Goal: Task Accomplishment & Management: Manage account settings

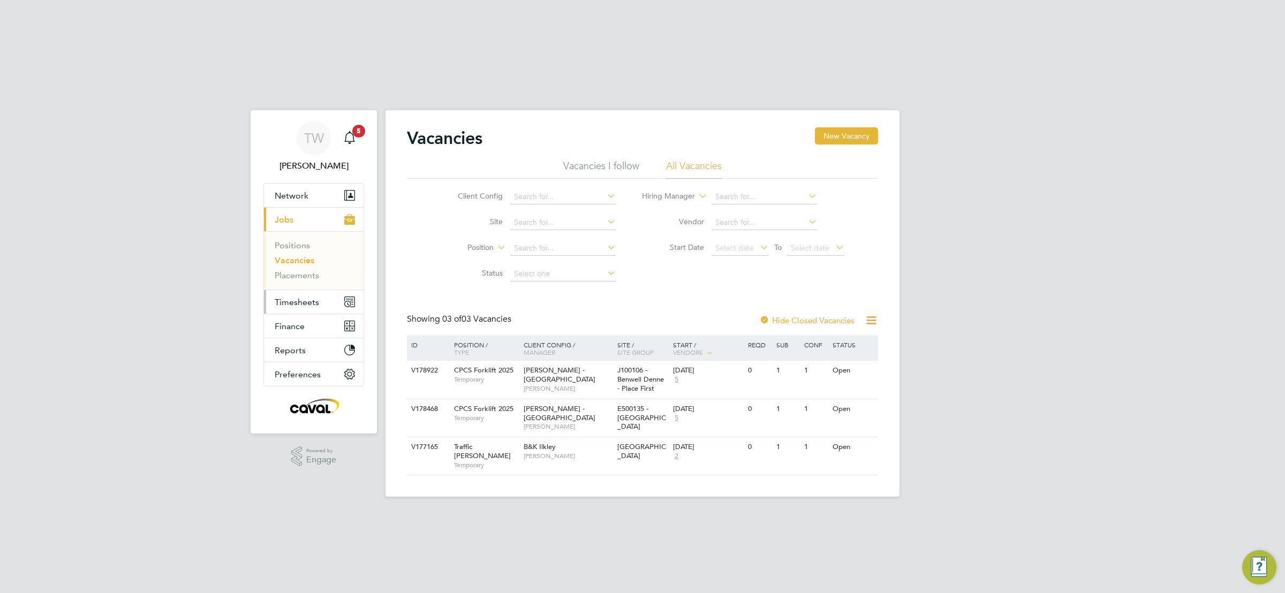
click at [294, 297] on span "Timesheets" at bounding box center [297, 302] width 44 height 10
click at [292, 264] on link "Timesheets" at bounding box center [297, 269] width 44 height 10
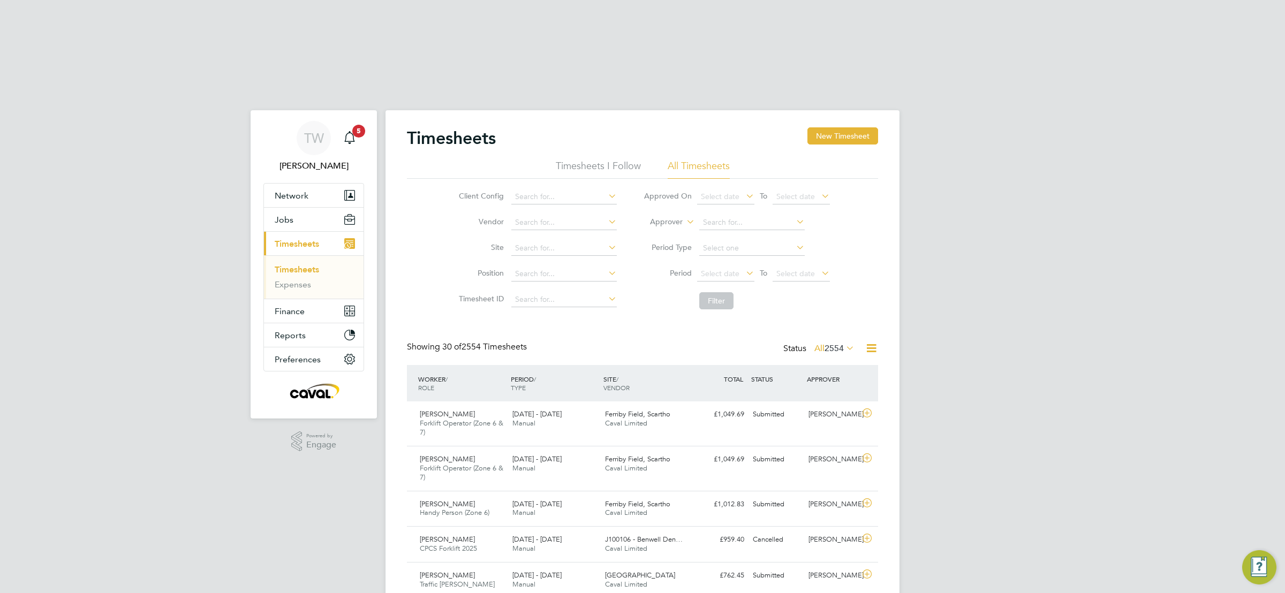
click at [744, 266] on icon at bounding box center [744, 273] width 0 height 15
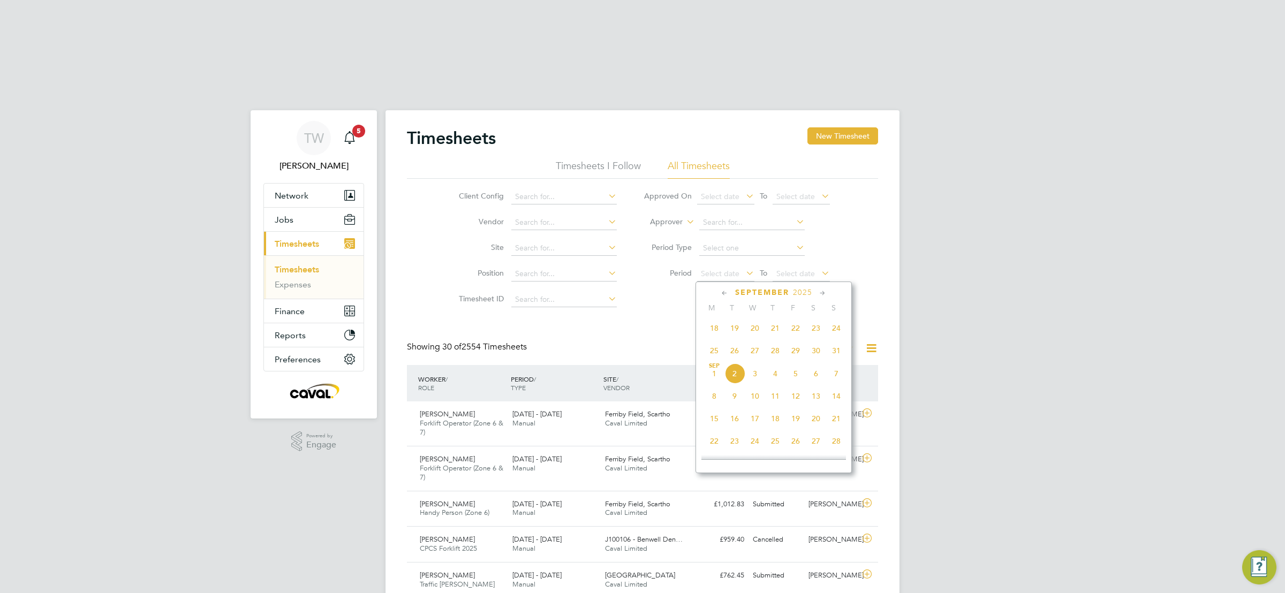
click at [710, 341] on span "25" at bounding box center [714, 351] width 20 height 20
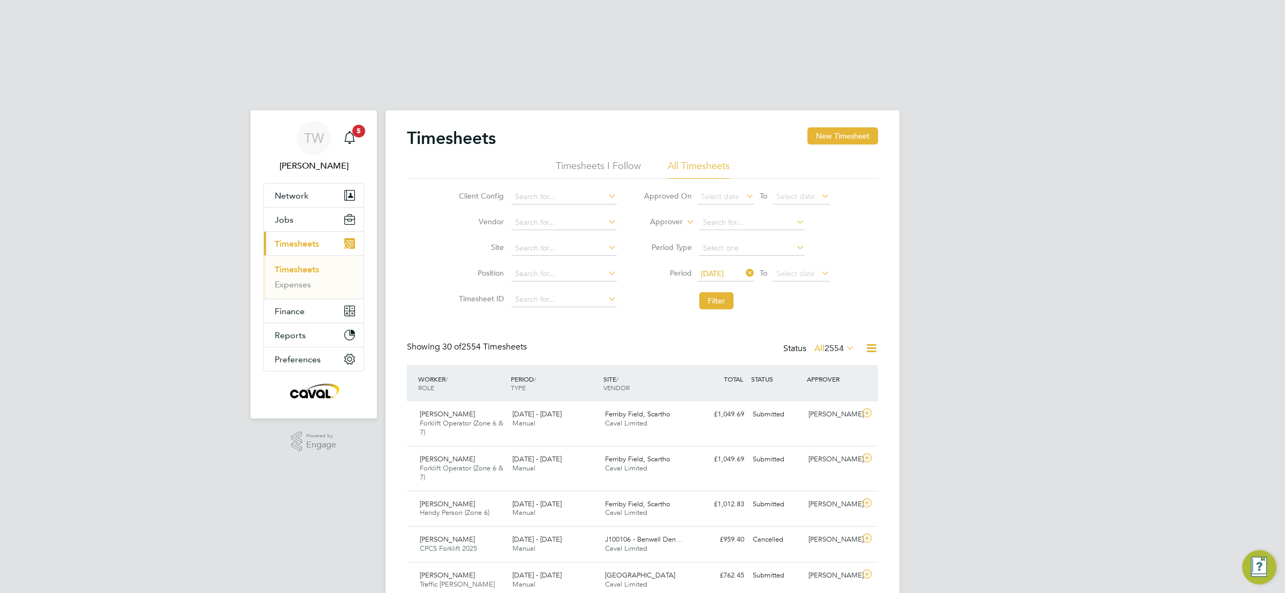
click at [819, 266] on icon at bounding box center [819, 273] width 0 height 15
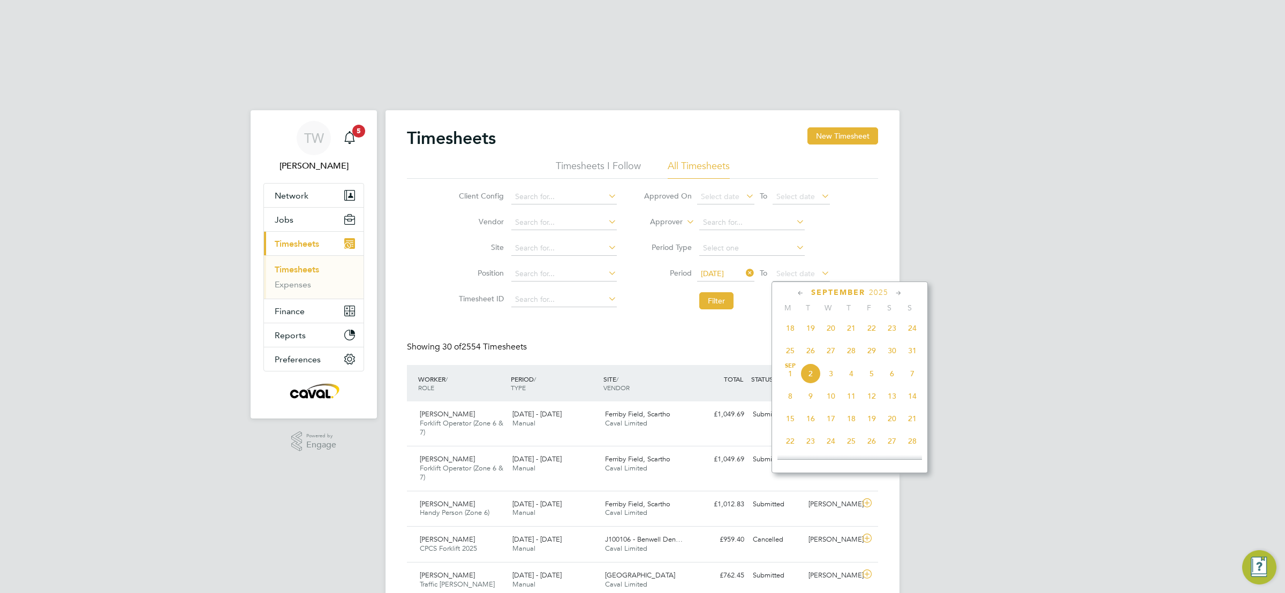
click at [909, 341] on span "31" at bounding box center [912, 351] width 20 height 20
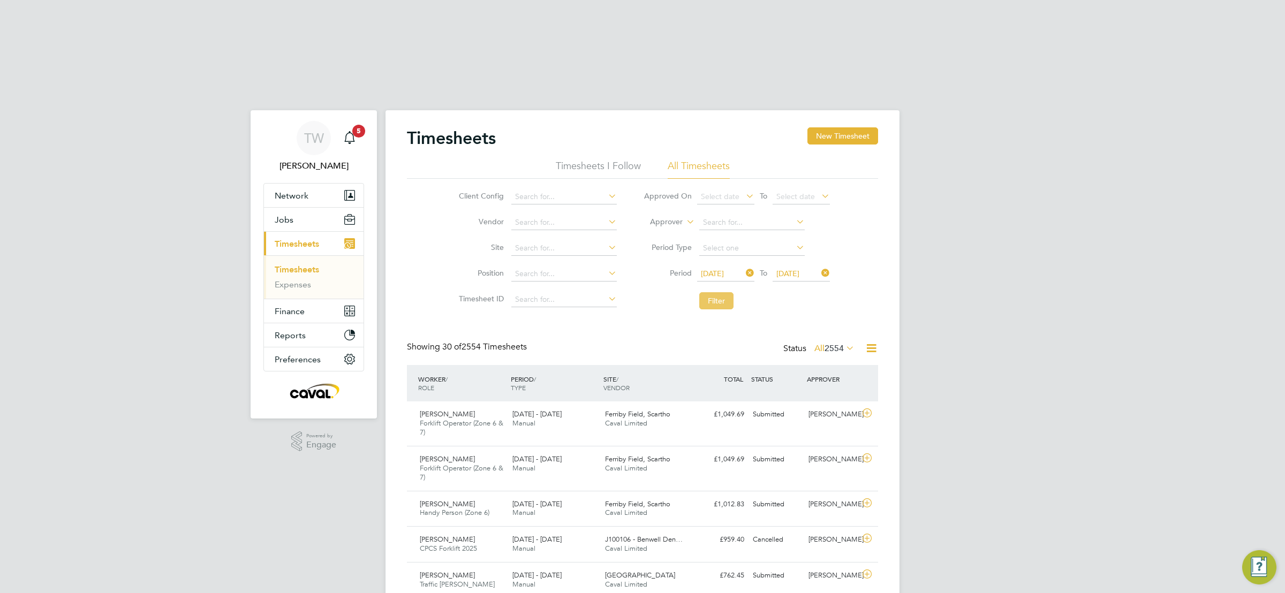
click at [727, 292] on button "Filter" at bounding box center [716, 300] width 34 height 17
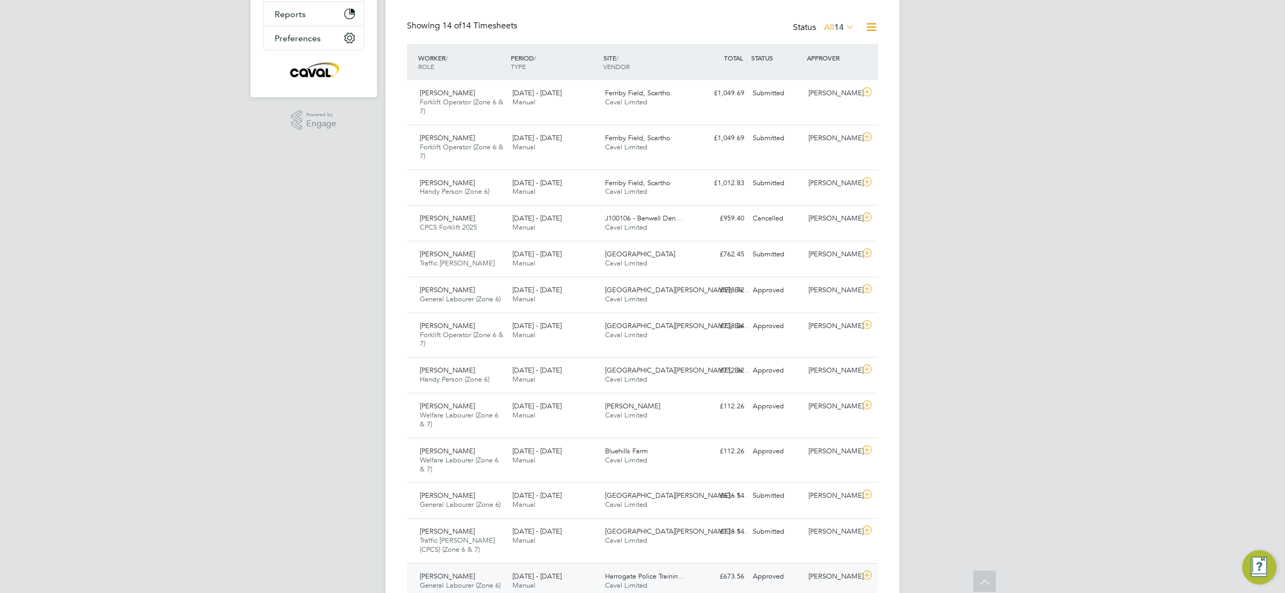
click at [482, 568] on div "Peter Ewart General Labourer (Zone 6) 25 - 31 Aug 2025" at bounding box center [461, 581] width 93 height 27
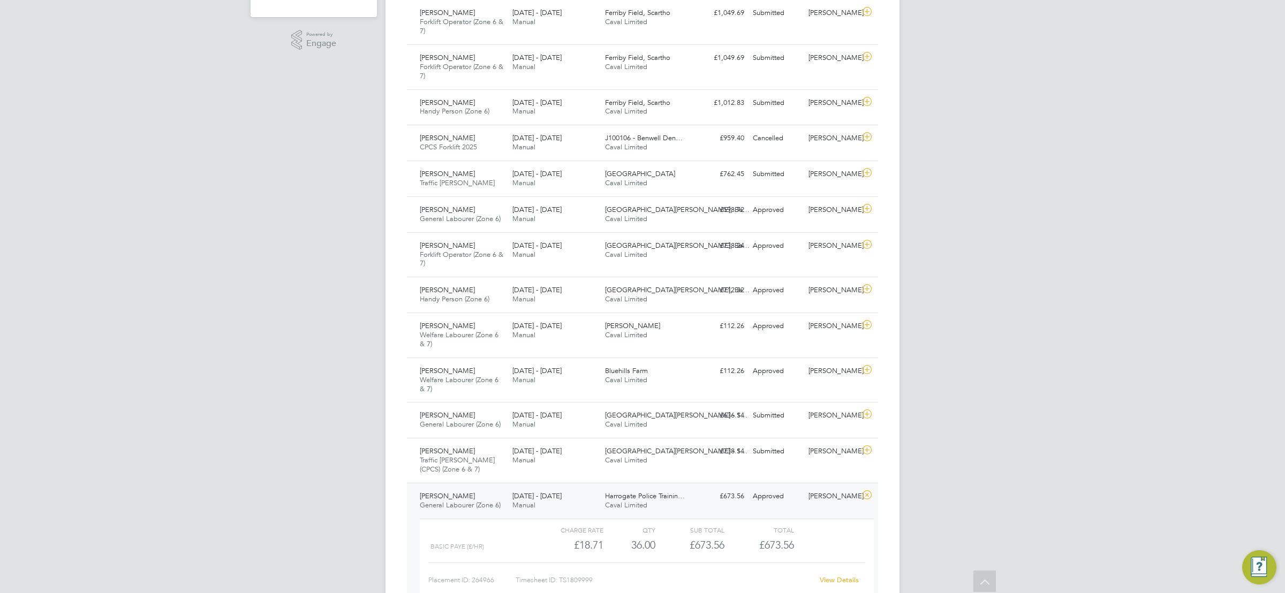
click at [846, 576] on link "View Details" at bounding box center [839, 580] width 39 height 9
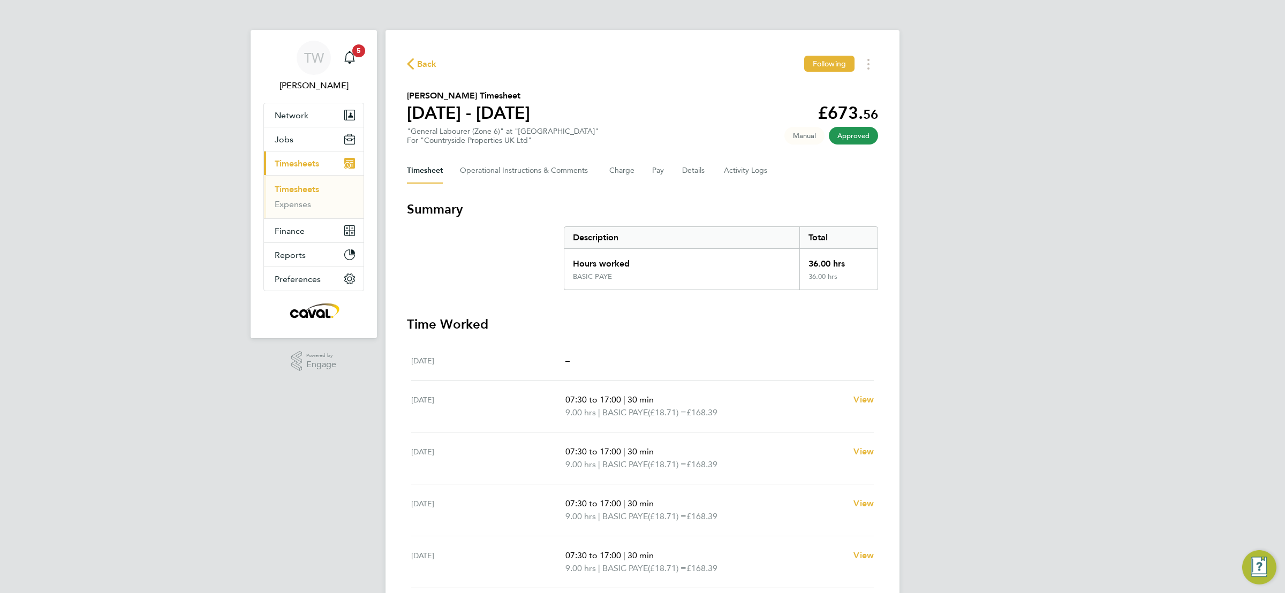
click at [1062, 408] on div "TW Tim Wells Notifications 5 Applications: Network Team Members Businesses Site…" at bounding box center [642, 380] width 1285 height 761
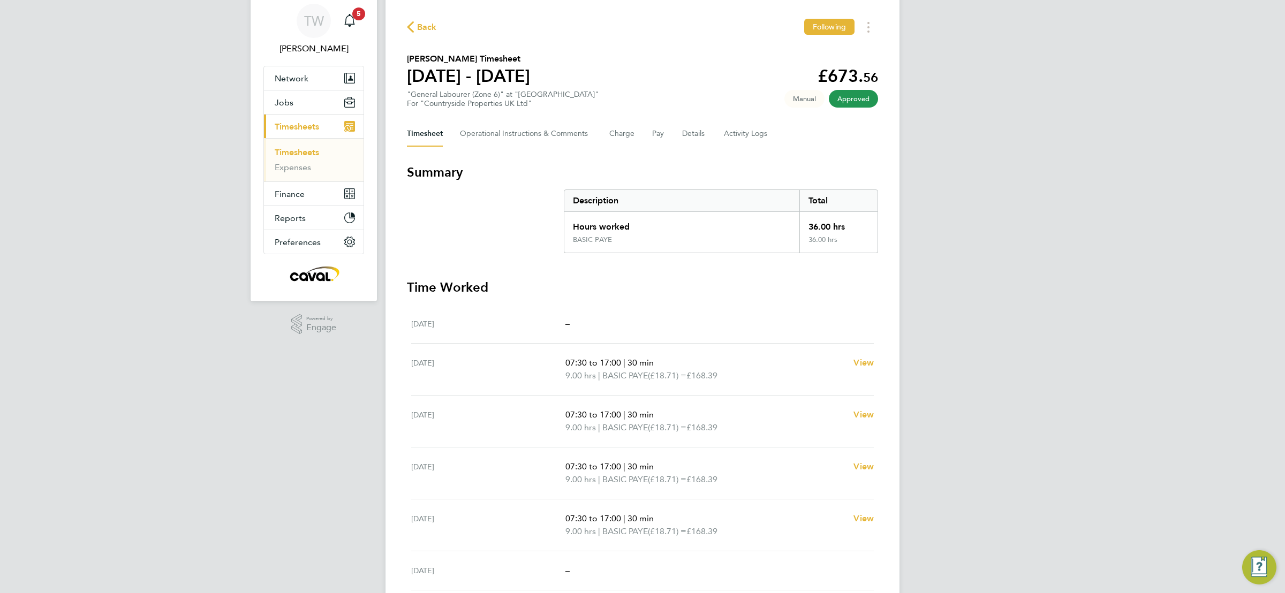
scroll to position [8, 0]
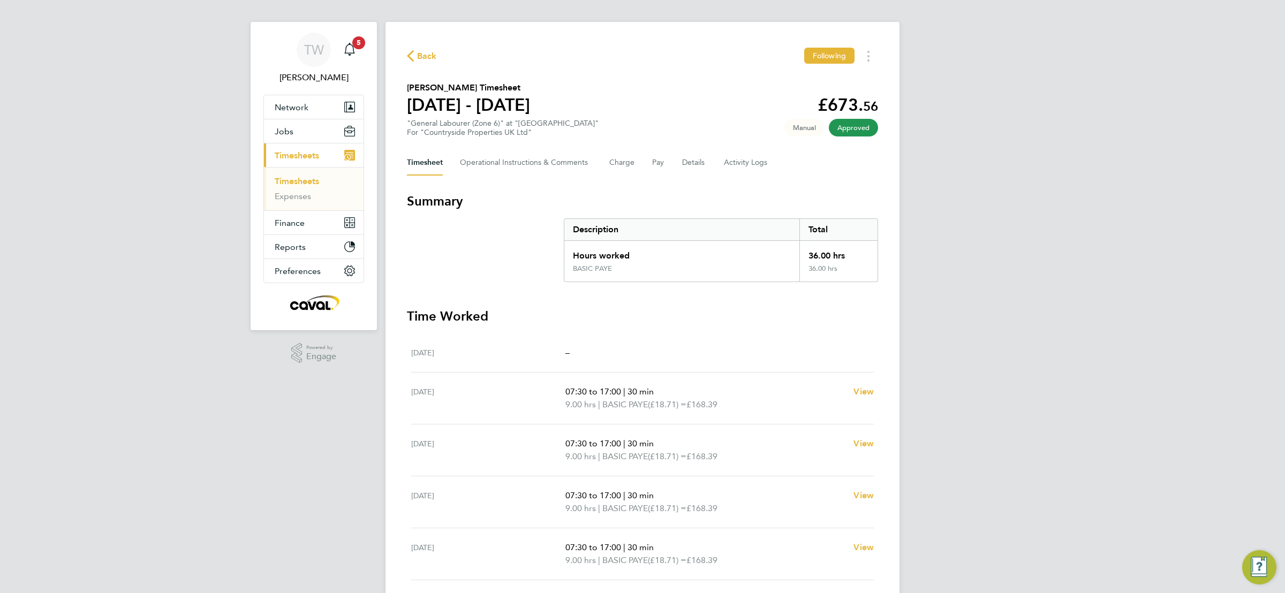
click at [1059, 413] on div "TW Tim Wells Notifications 5 Applications: Network Team Members Businesses Site…" at bounding box center [642, 372] width 1285 height 761
drag, startPoint x: 1228, startPoint y: 173, endPoint x: 1212, endPoint y: 172, distance: 16.1
click at [1228, 173] on div "TW Tim Wells Notifications 5 Applications: Network Team Members Businesses Site…" at bounding box center [642, 372] width 1285 height 761
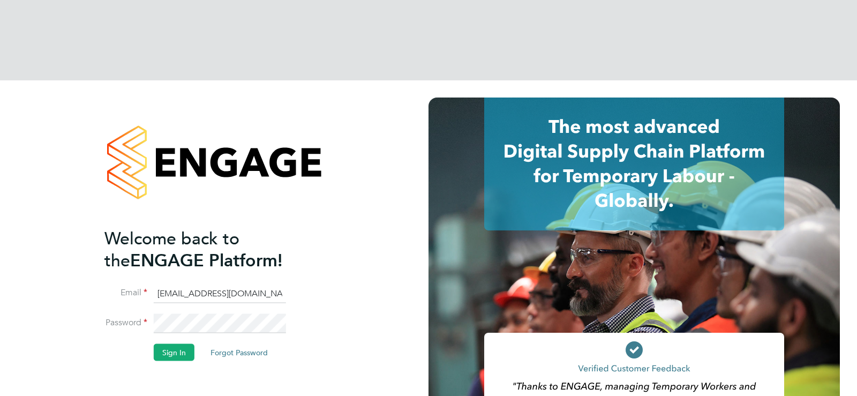
click at [191, 284] on input "[EMAIL_ADDRESS][DOMAIN_NAME]" at bounding box center [220, 293] width 132 height 19
click at [180, 344] on button "Sign In" at bounding box center [174, 352] width 41 height 17
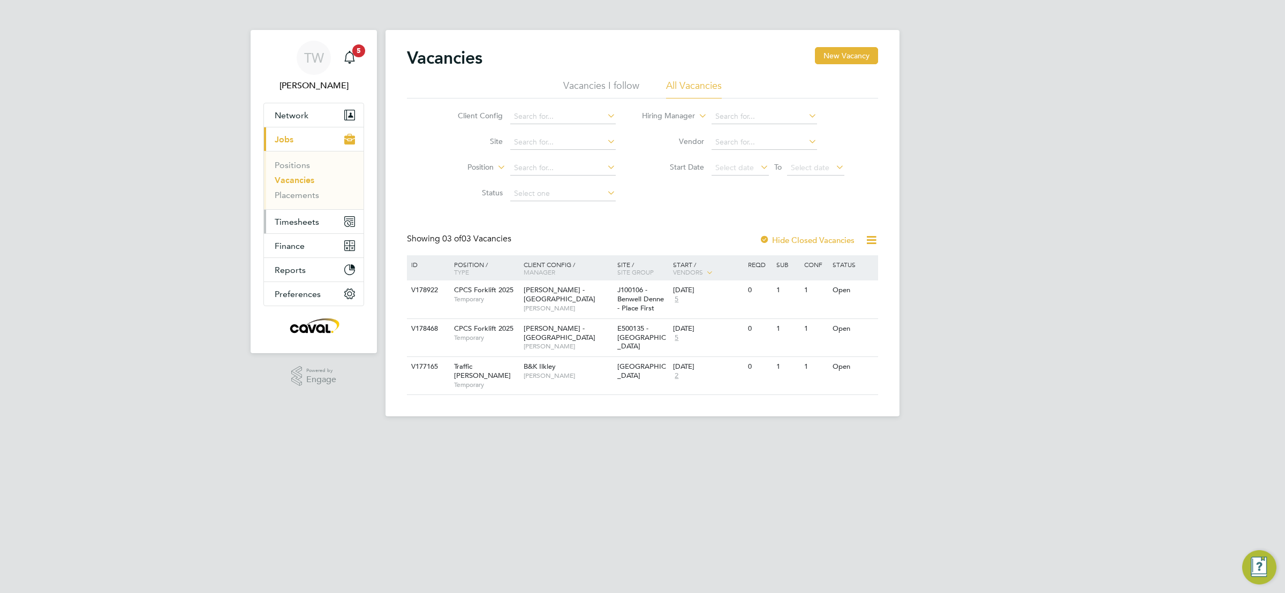
click at [304, 225] on span "Timesheets" at bounding box center [297, 222] width 44 height 10
click at [301, 192] on link "Timesheets" at bounding box center [297, 189] width 44 height 10
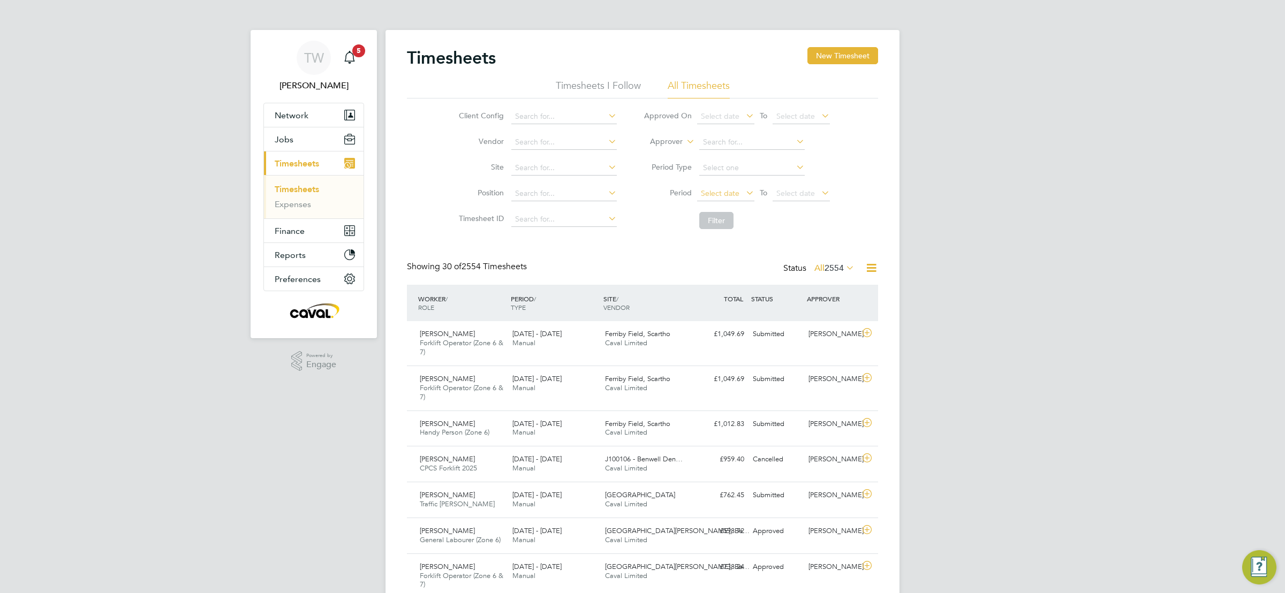
click at [723, 196] on span "Select date" at bounding box center [720, 193] width 39 height 10
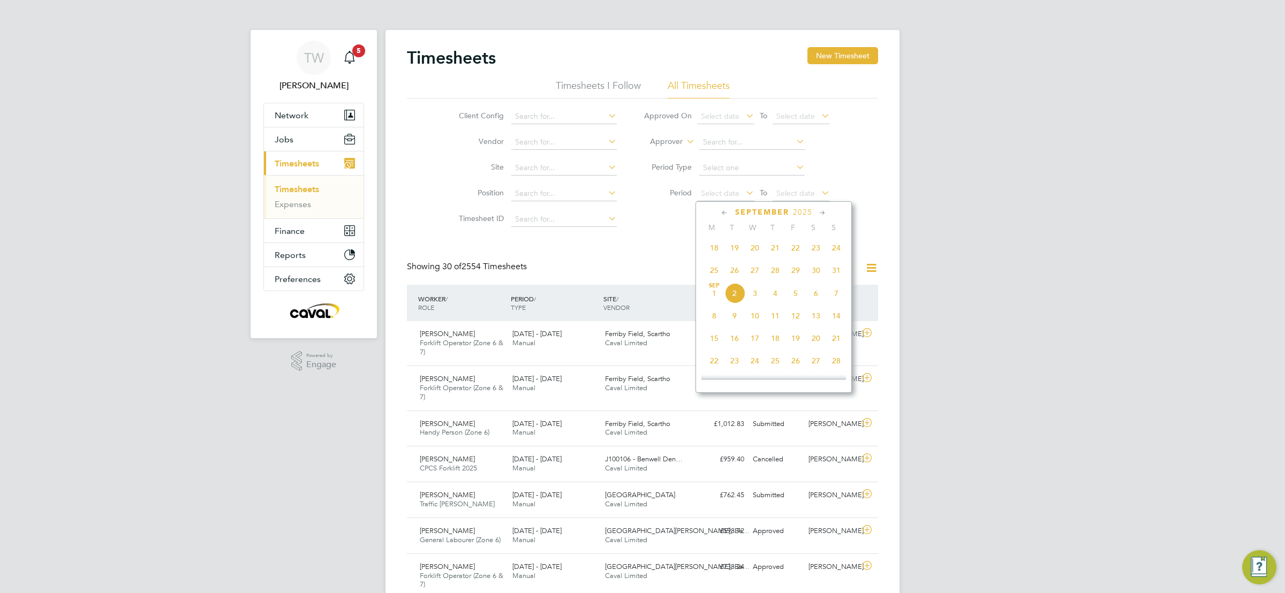
click at [715, 275] on span "25" at bounding box center [714, 270] width 20 height 20
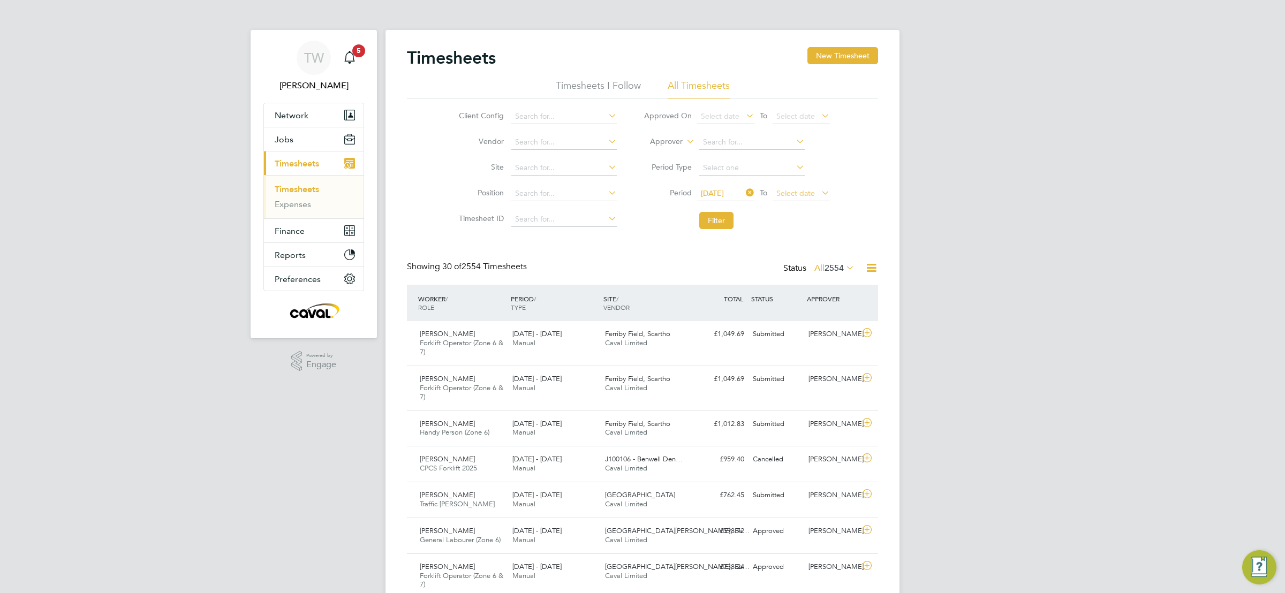
click at [801, 196] on span "Select date" at bounding box center [795, 193] width 39 height 10
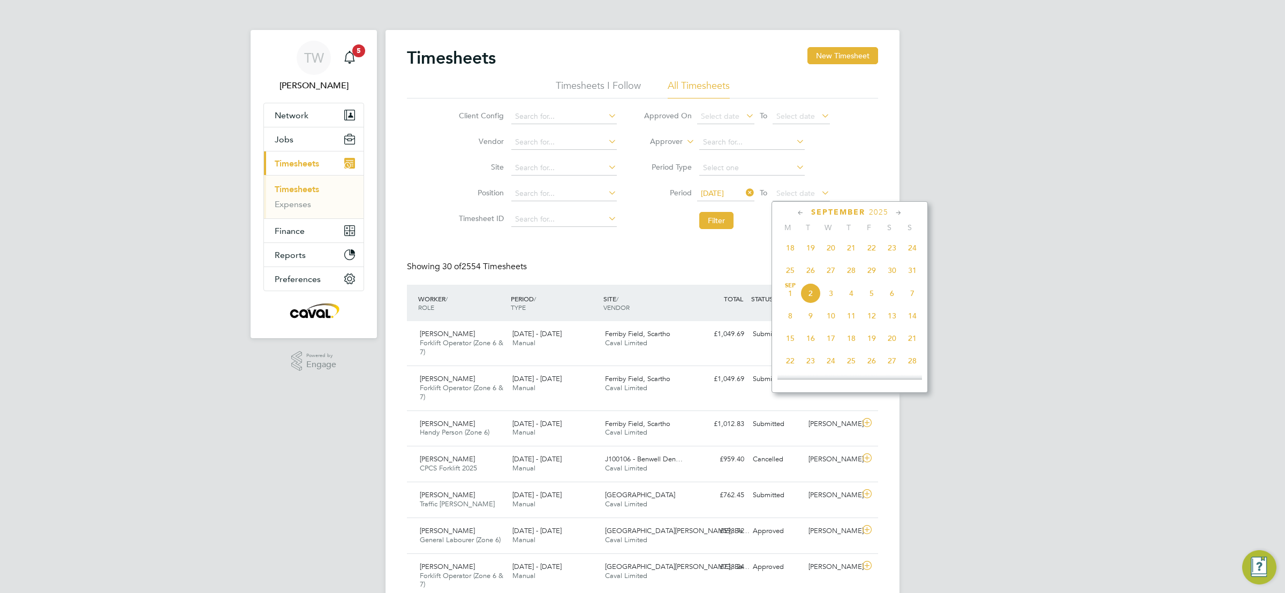
click at [907, 270] on span "31" at bounding box center [912, 270] width 20 height 20
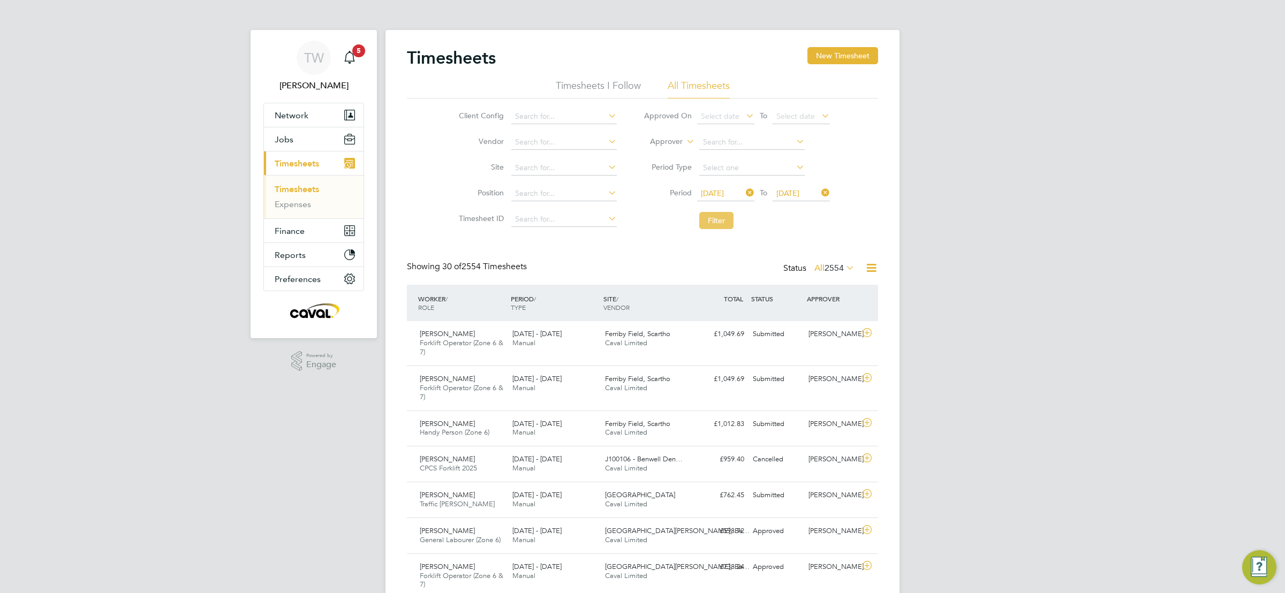
click at [709, 223] on button "Filter" at bounding box center [716, 220] width 34 height 17
click at [967, 217] on div "TW [PERSON_NAME] Notifications 5 Applications: Network Team Members Businesses …" at bounding box center [642, 457] width 1285 height 914
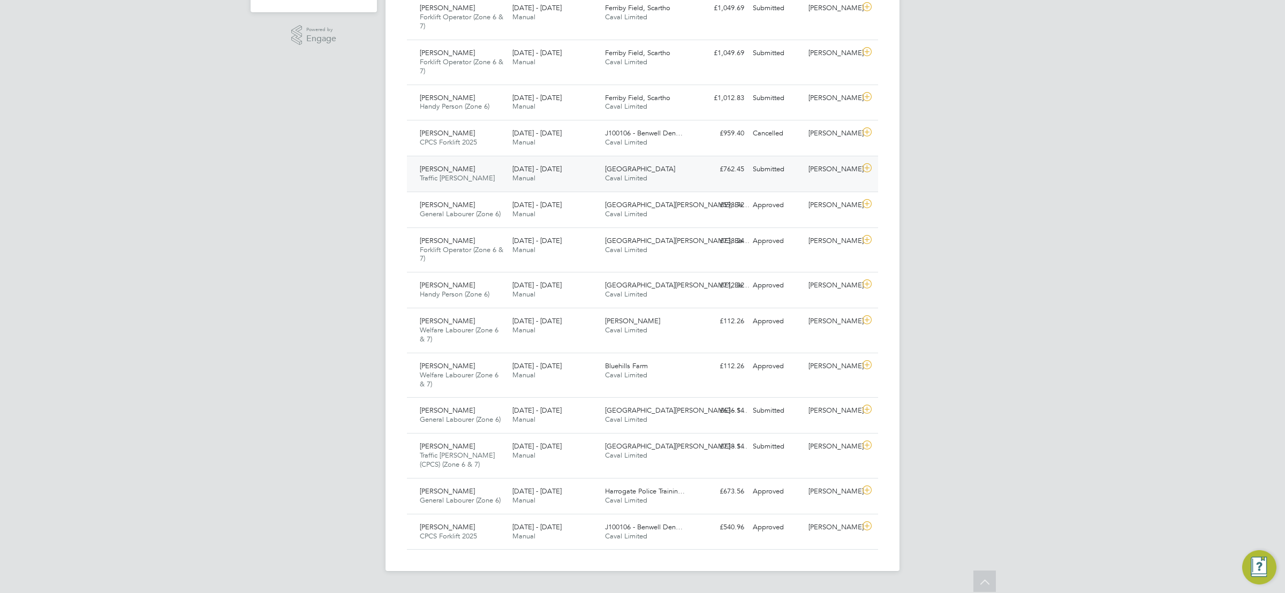
click at [601, 177] on div "[GEOGRAPHIC_DATA] Caval Limited" at bounding box center [647, 174] width 93 height 27
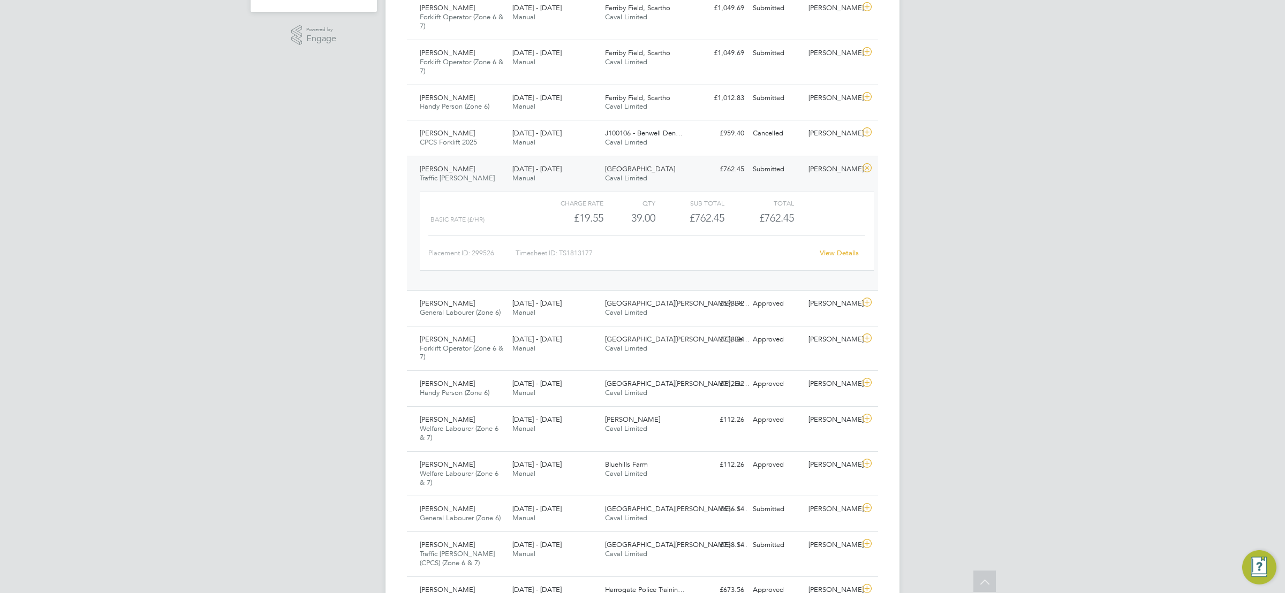
click at [985, 193] on div "TW [PERSON_NAME] Notifications 5 Applications: Network Team Members Businesses …" at bounding box center [642, 180] width 1285 height 1013
click at [924, 214] on div "TW [PERSON_NAME] Notifications 5 Applications: Network Team Members Businesses …" at bounding box center [642, 180] width 1285 height 1013
